Goal: Task Accomplishment & Management: Use online tool/utility

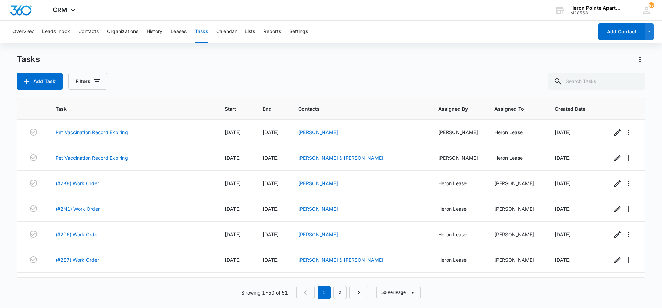
scroll to position [1124, 0]
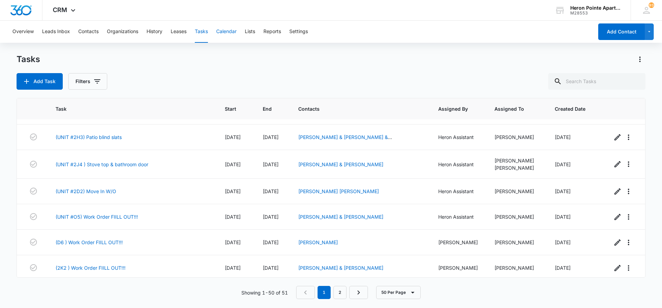
click at [231, 32] on button "Calendar" at bounding box center [226, 32] width 20 height 22
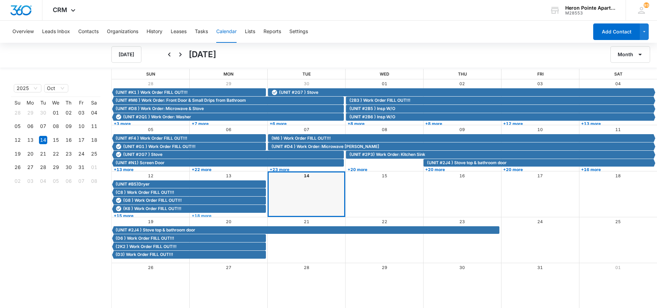
click at [206, 215] on link "+18 more" at bounding box center [228, 215] width 76 height 5
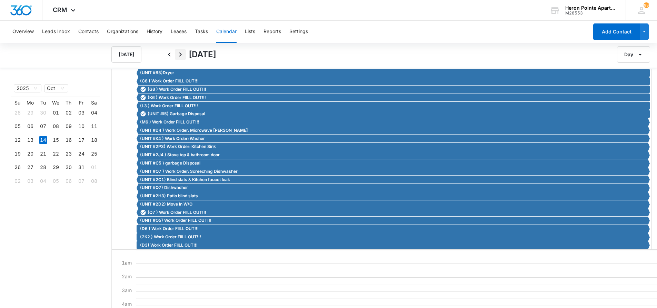
click at [179, 53] on icon "Next" at bounding box center [180, 54] width 8 height 8
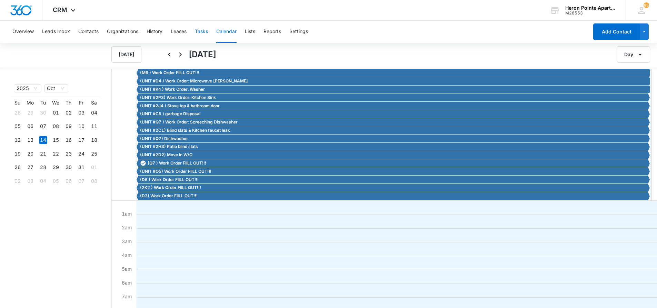
click at [205, 32] on button "Tasks" at bounding box center [201, 32] width 13 height 22
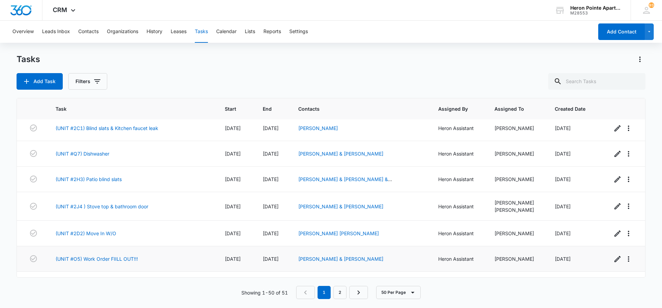
scroll to position [1124, 0]
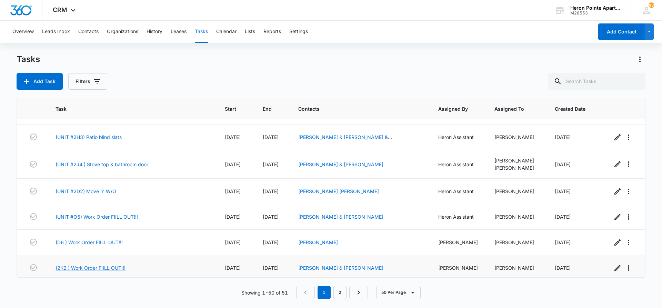
click at [113, 264] on link "(2K2 ) Work Order FIILL OUT!!!" at bounding box center [91, 267] width 70 height 7
